Goal: Information Seeking & Learning: Learn about a topic

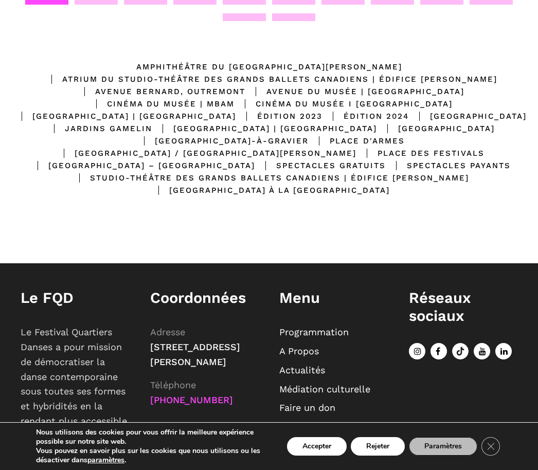
scroll to position [295, 0]
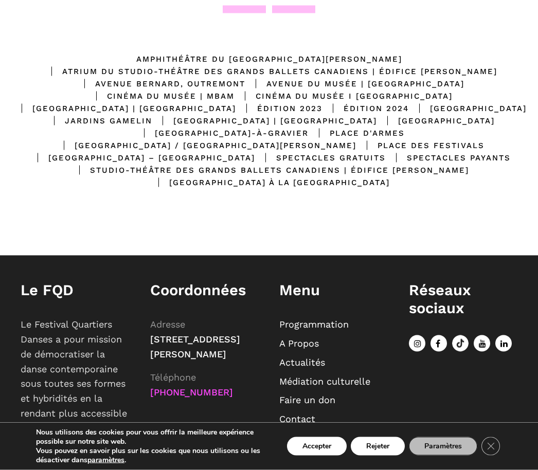
click at [321, 330] on link "Programmation" at bounding box center [313, 324] width 69 height 11
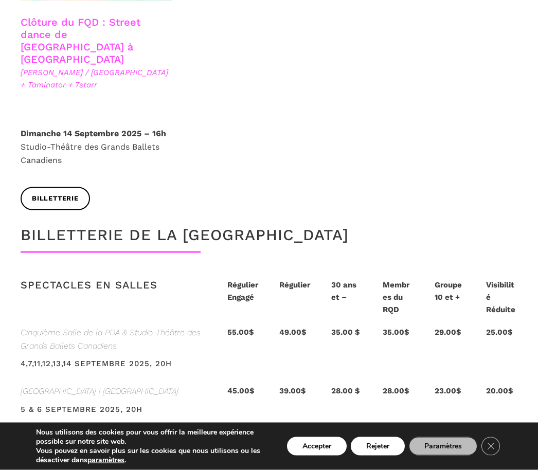
scroll to position [1952, 0]
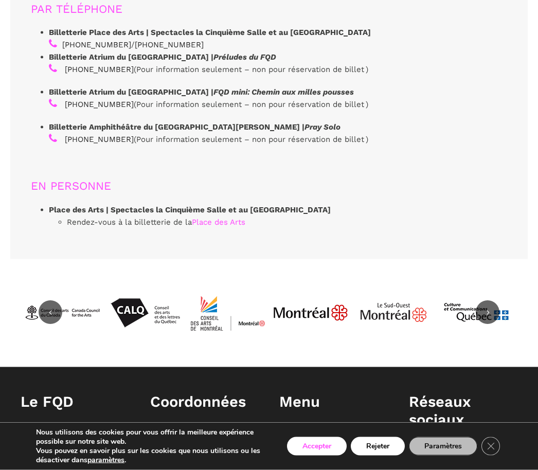
click at [310, 456] on button "Accepter" at bounding box center [317, 446] width 60 height 19
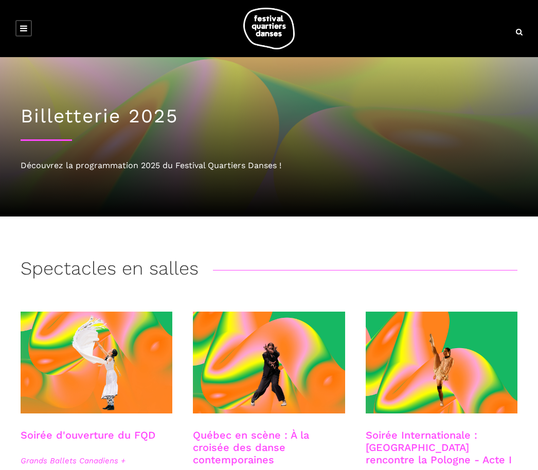
scroll to position [3176, 0]
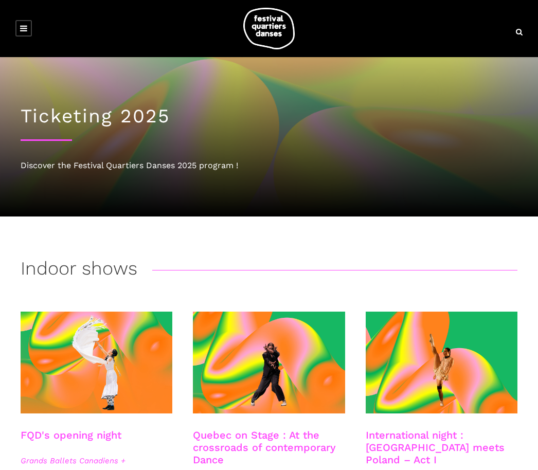
click at [23, 29] on icon at bounding box center [23, 28] width 7 height 8
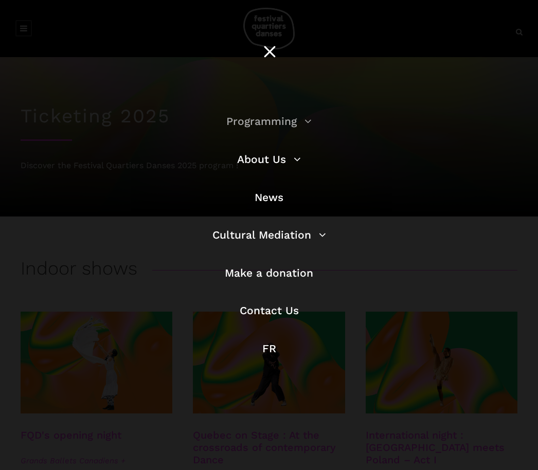
click at [246, 122] on link "Programming" at bounding box center [268, 121] width 85 height 13
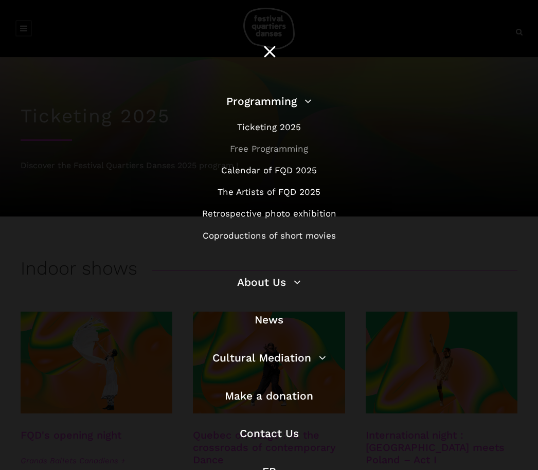
click at [250, 147] on link "Free Programming" at bounding box center [269, 148] width 78 height 10
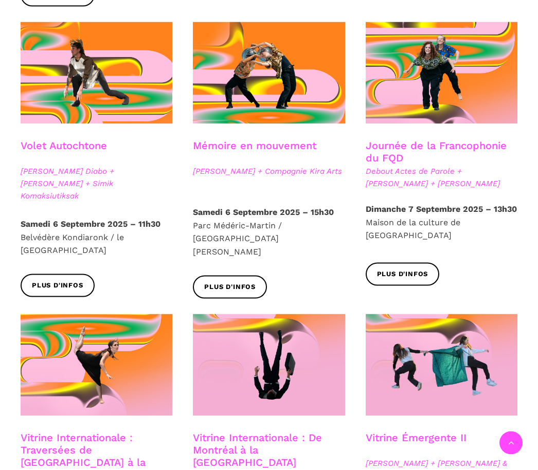
scroll to position [563, 0]
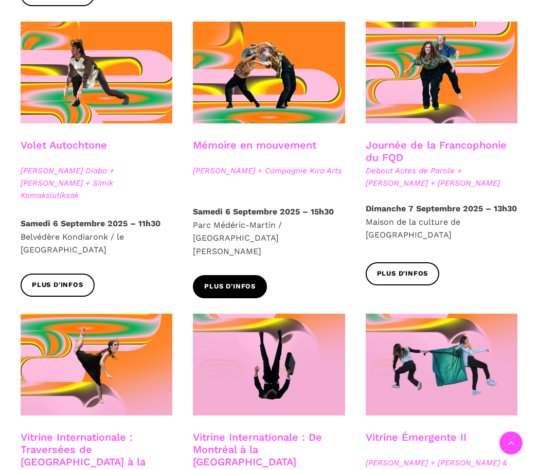
click at [219, 281] on span "Plus d'infos" at bounding box center [229, 286] width 51 height 11
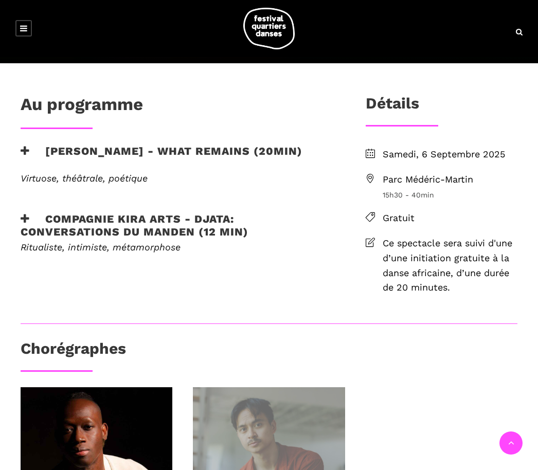
scroll to position [231, 0]
